Goal: Task Accomplishment & Management: Use online tool/utility

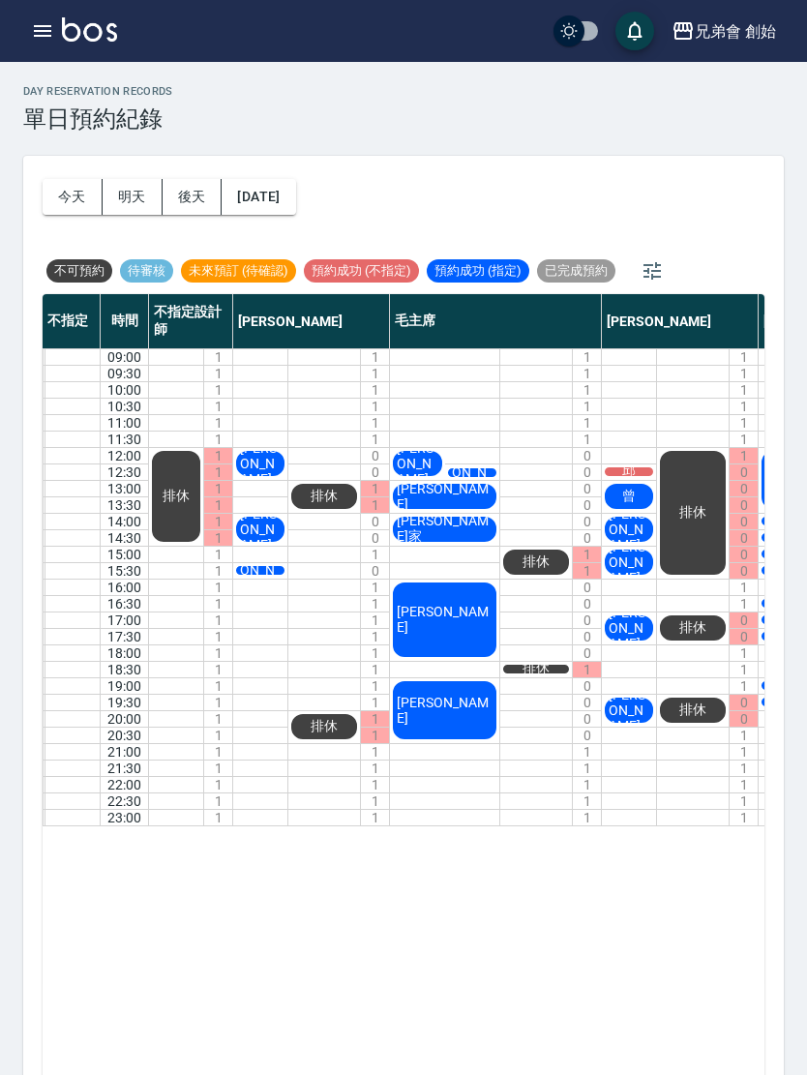
click at [51, 15] on button "button" at bounding box center [42, 31] width 39 height 39
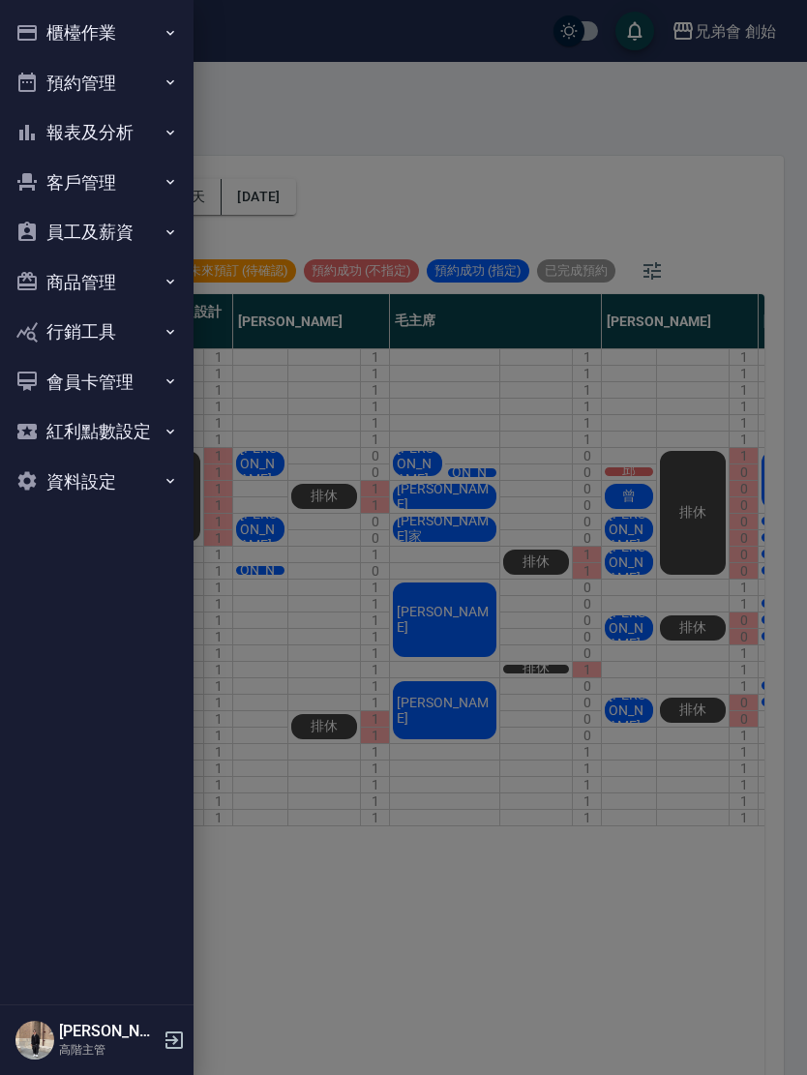
click at [65, 40] on button "櫃檯作業" at bounding box center [97, 33] width 178 height 50
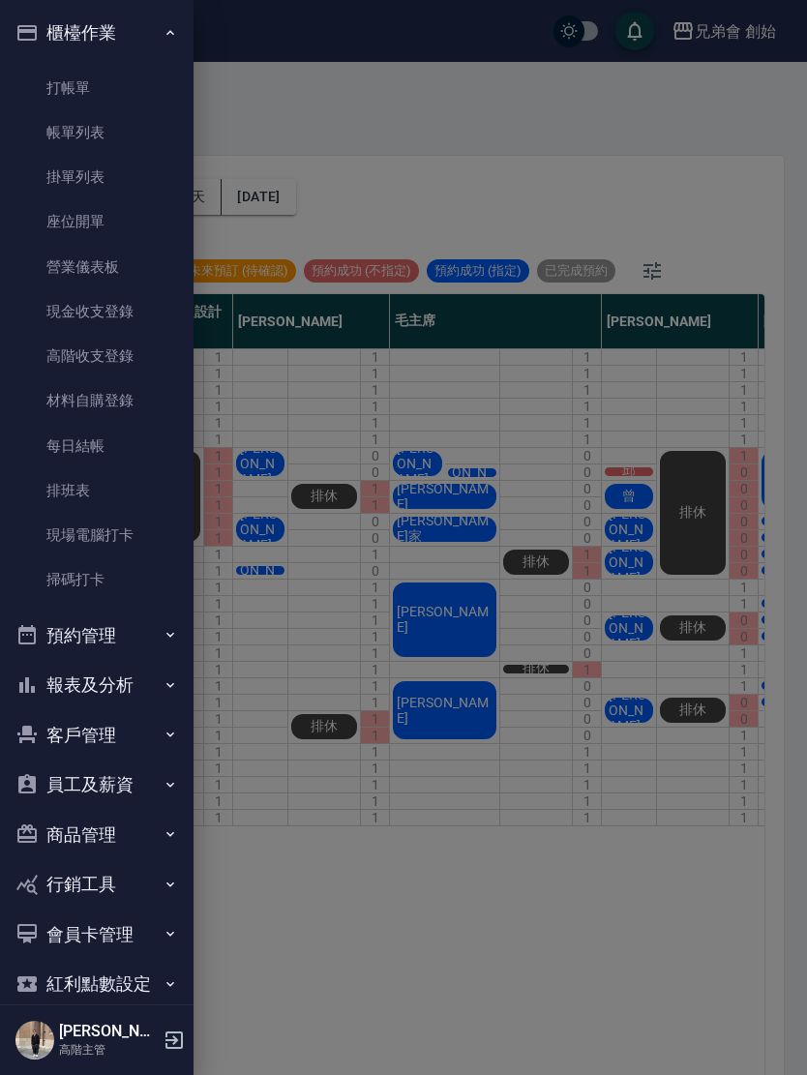
click at [57, 103] on link "打帳單" at bounding box center [97, 88] width 178 height 45
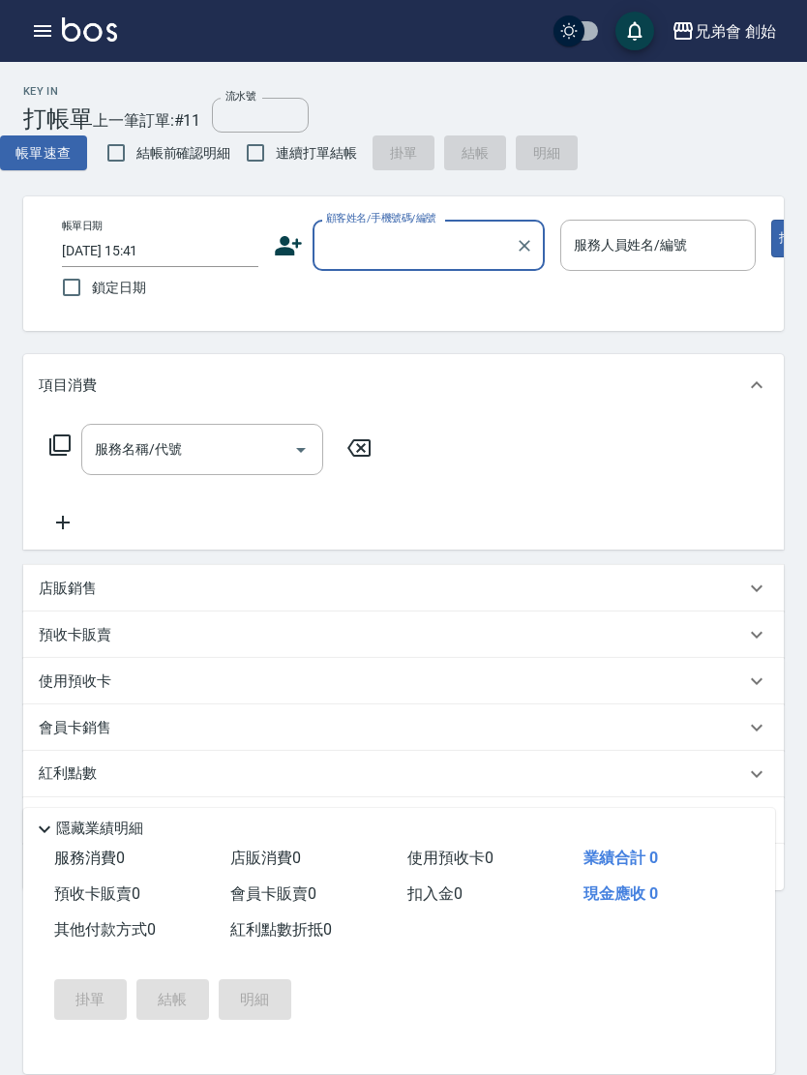
click at [163, 457] on div "服務名稱/代號 服務名稱/代號" at bounding box center [202, 449] width 242 height 51
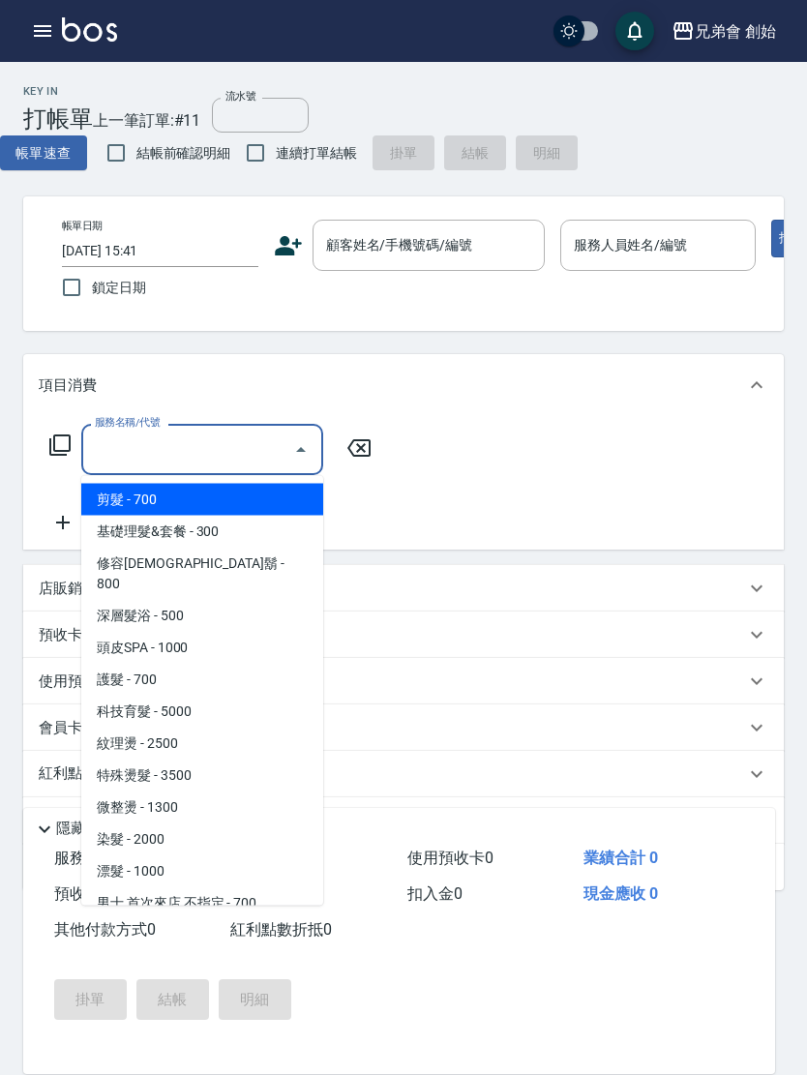
click at [122, 506] on span "剪髮 - 700" at bounding box center [202, 500] width 242 height 32
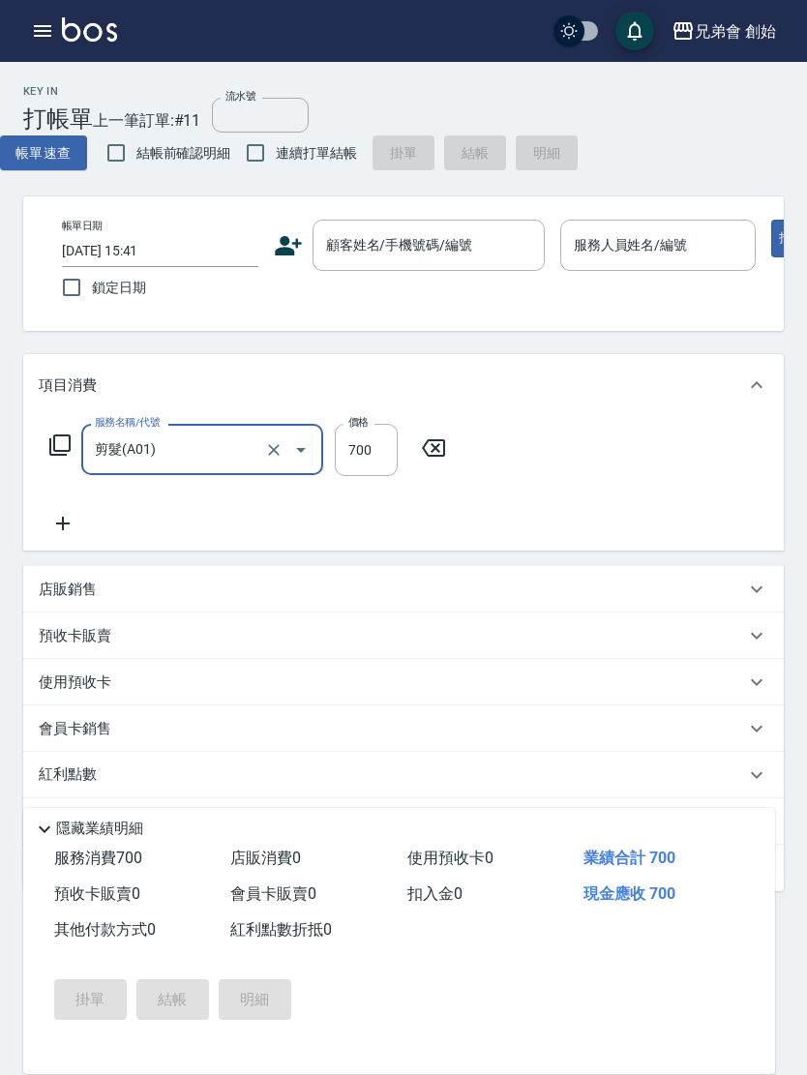
type input "剪髮(A01)"
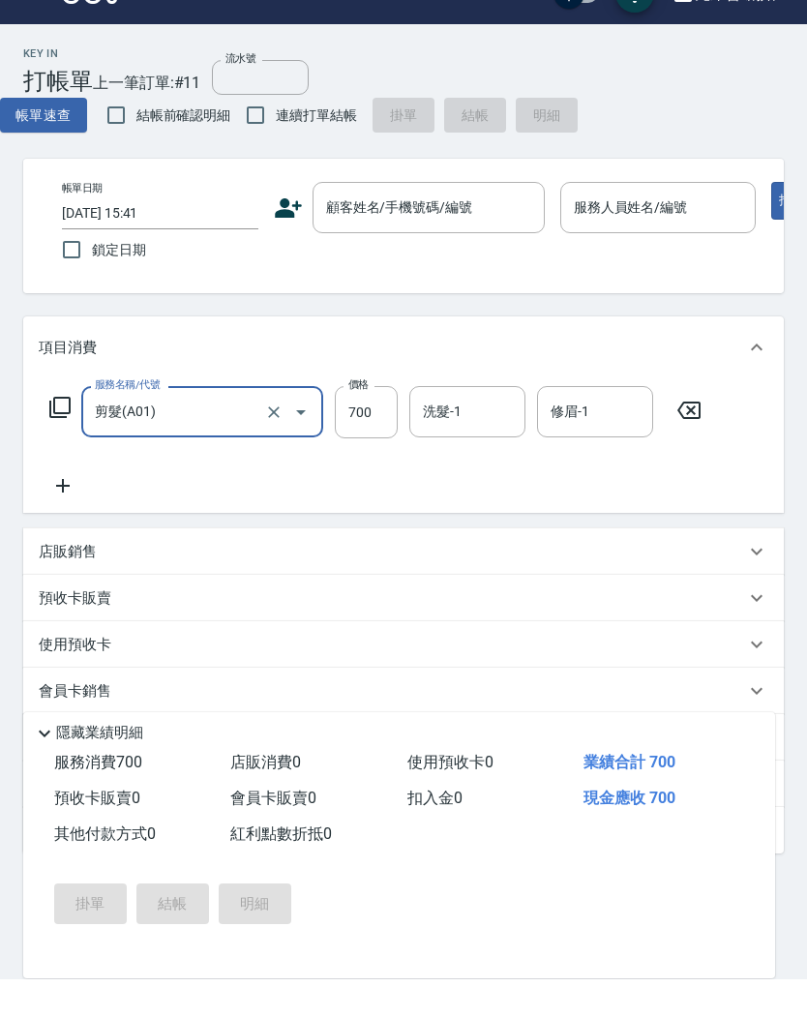
click at [253, 98] on input "流水號" at bounding box center [260, 115] width 97 height 35
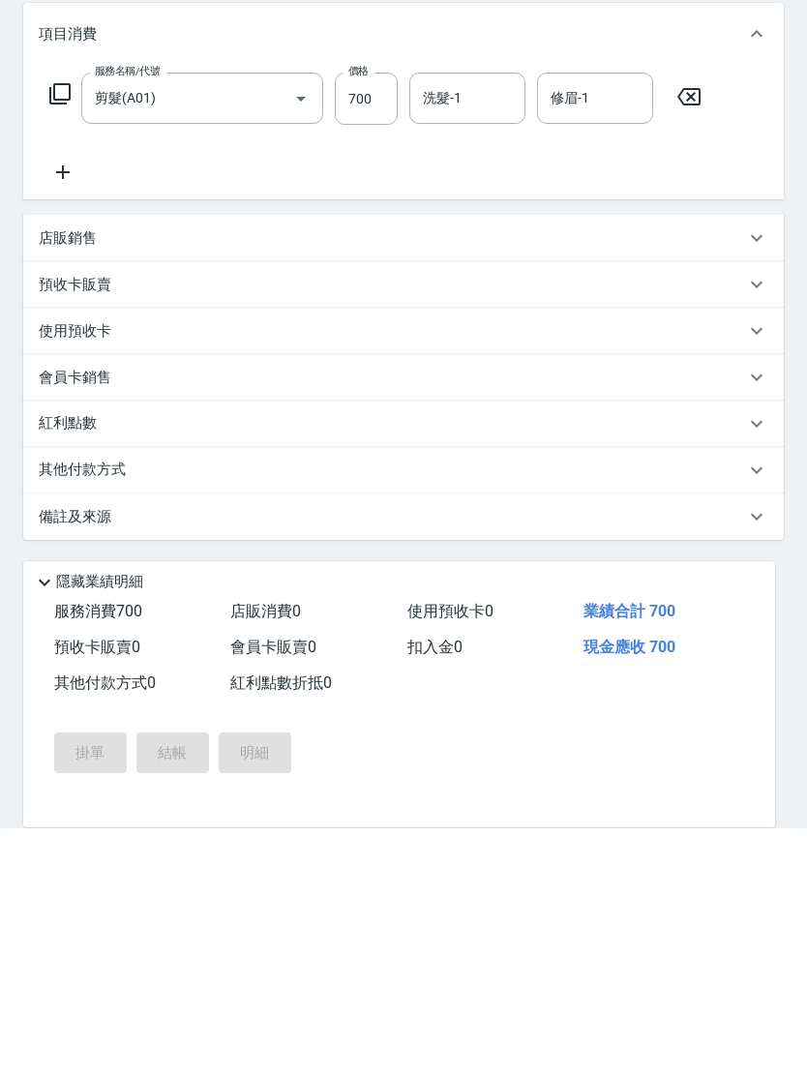
scroll to position [104, 0]
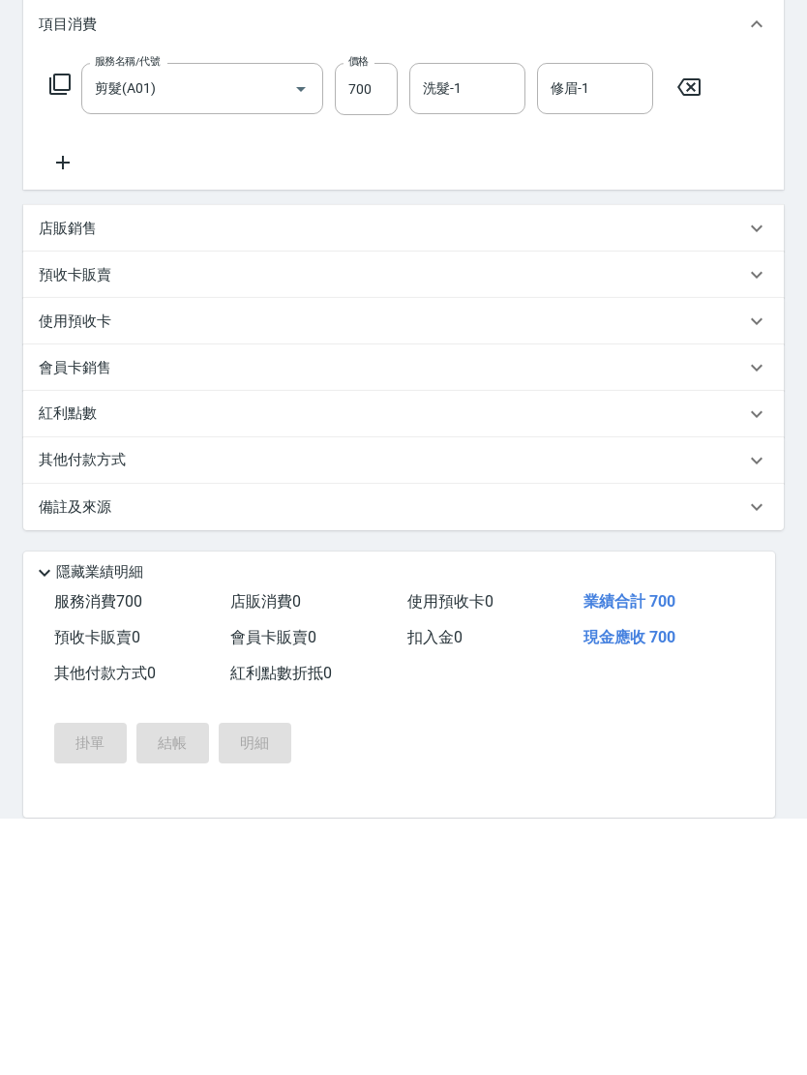
click at [40, 818] on icon at bounding box center [44, 829] width 23 height 23
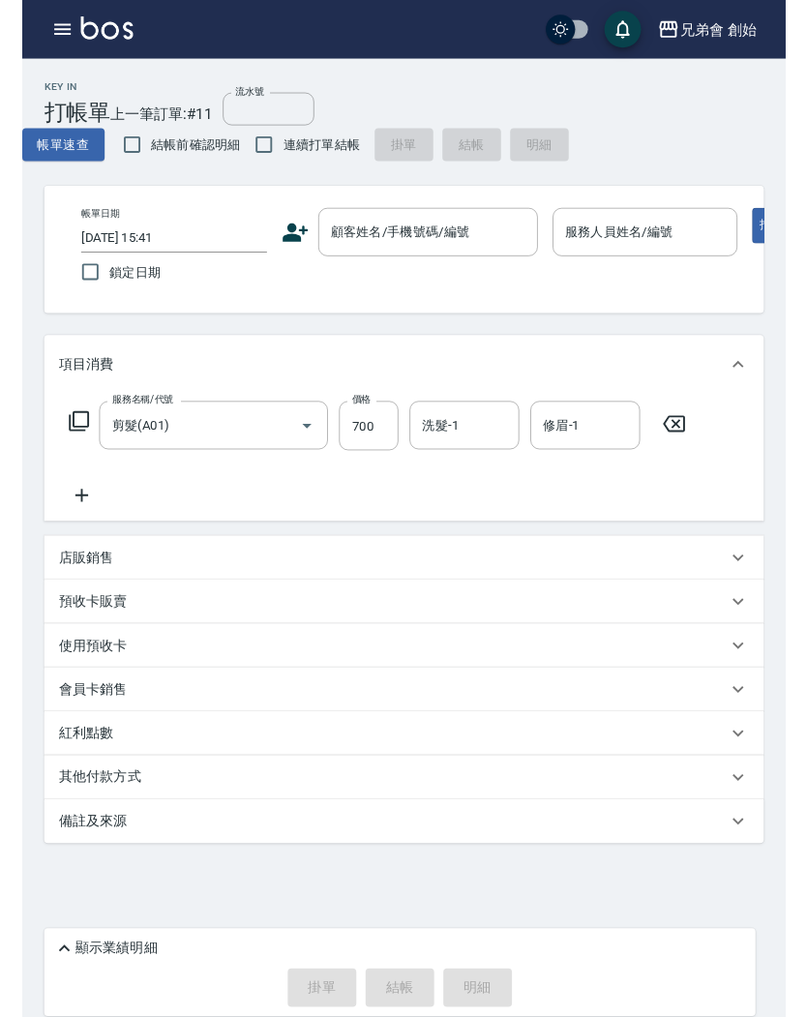
scroll to position [0, 0]
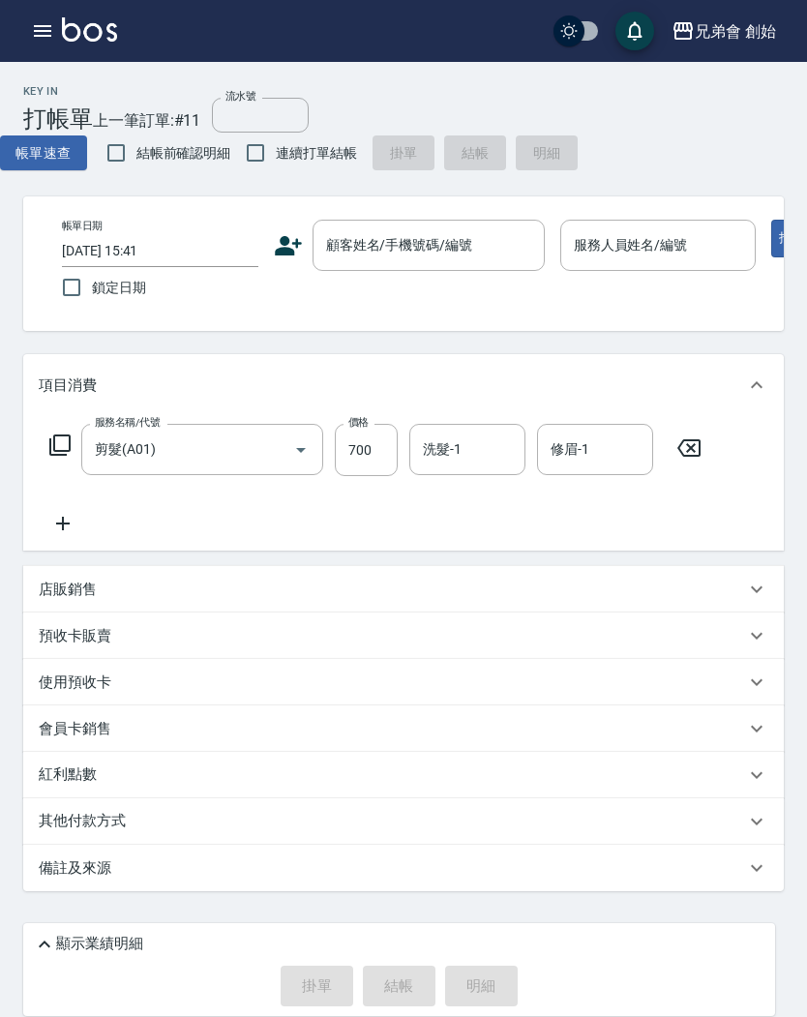
click at [38, 148] on button "帳單速查" at bounding box center [43, 153] width 87 height 36
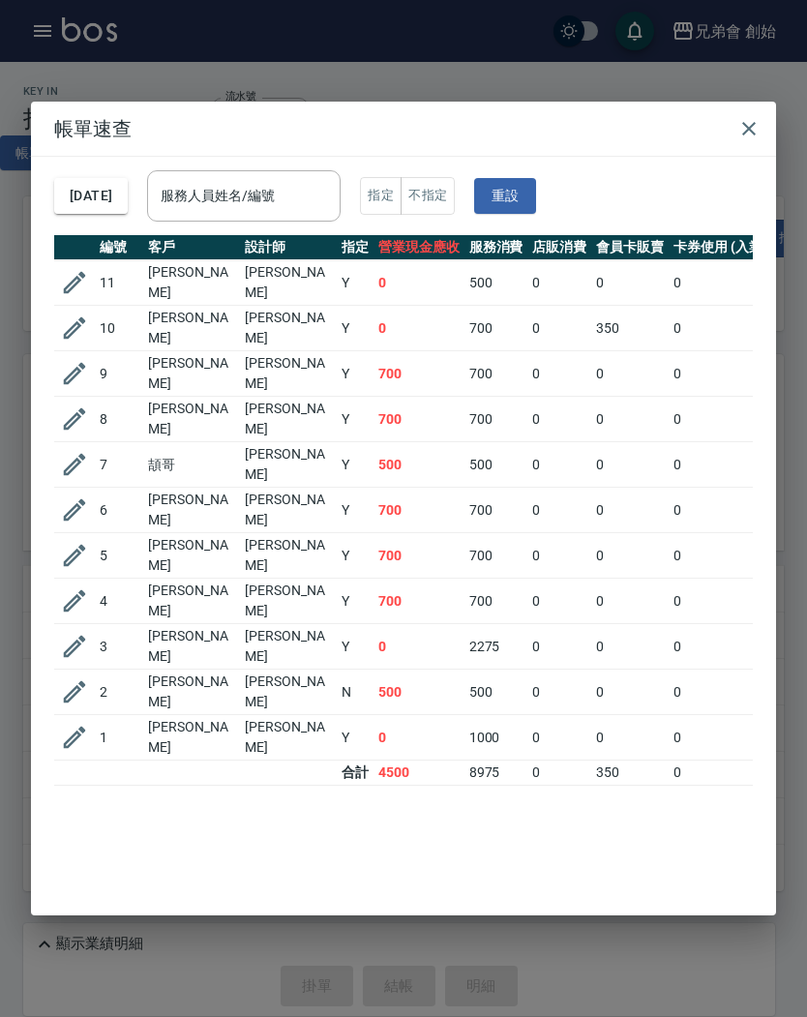
click at [739, 131] on icon "button" at bounding box center [748, 128] width 23 height 23
